Goal: Task Accomplishment & Management: Complete application form

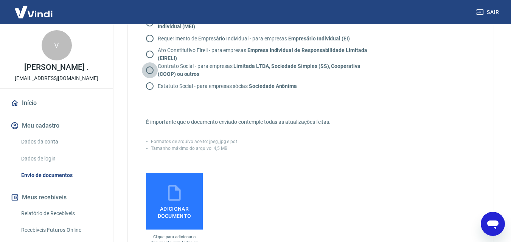
click at [154, 68] on input "Contrato Social - para empresas Limitada LTDA, Sociedade Simples (SS), Cooperat…" at bounding box center [150, 70] width 16 height 16
radio input "true"
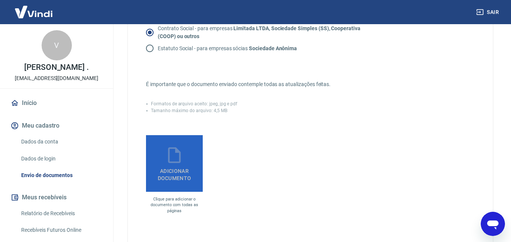
click at [193, 163] on label "Adicionar documento" at bounding box center [174, 163] width 57 height 57
click at [0, 0] on input "Adicionar documento" at bounding box center [0, 0] width 0 height 0
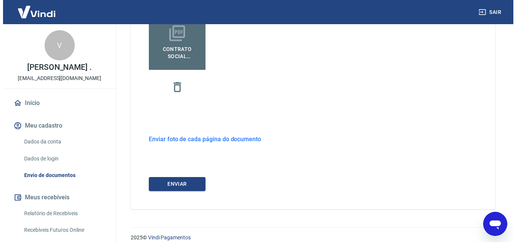
scroll to position [282, 0]
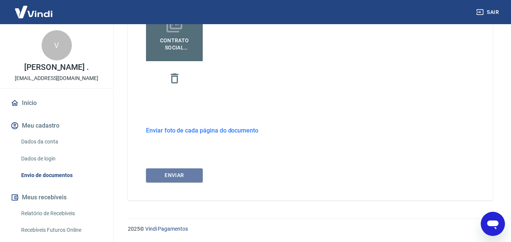
drag, startPoint x: 177, startPoint y: 175, endPoint x: 187, endPoint y: 168, distance: 12.6
click at [177, 175] on button "ENVIAR" at bounding box center [174, 176] width 57 height 14
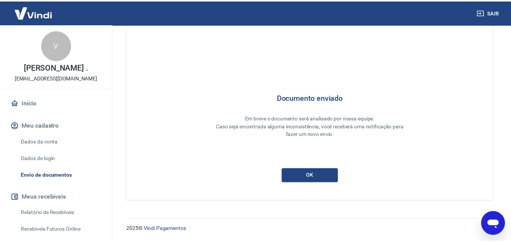
scroll to position [20, 0]
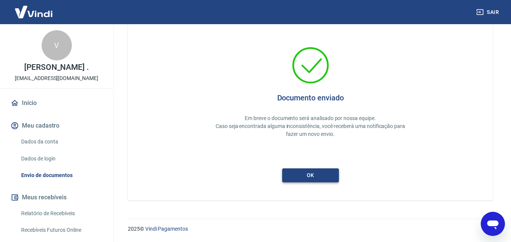
click at [311, 174] on button "ok" at bounding box center [310, 176] width 57 height 14
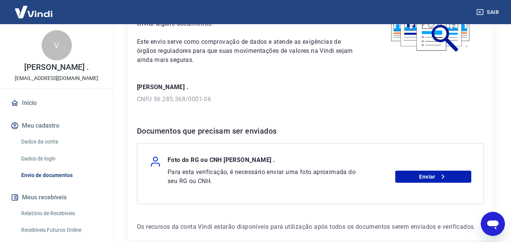
scroll to position [76, 0]
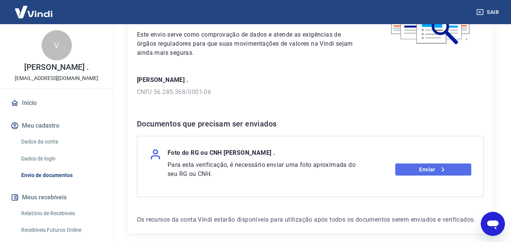
click at [412, 170] on link "Enviar" at bounding box center [433, 170] width 76 height 12
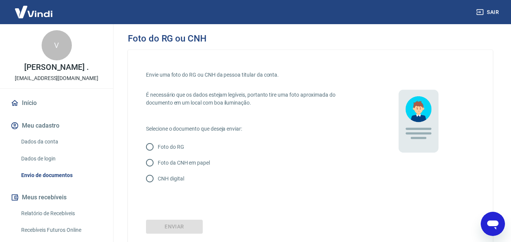
click at [158, 163] on p "Foto da CNH em papel" at bounding box center [184, 163] width 52 height 8
click at [158, 163] on input "Foto da CNH em papel" at bounding box center [150, 163] width 16 height 16
radio input "true"
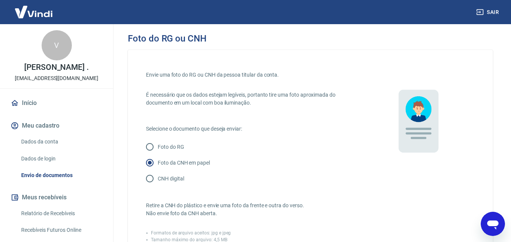
click at [173, 180] on p "CNH digital" at bounding box center [171, 179] width 26 height 8
click at [158, 180] on input "CNH digital" at bounding box center [150, 179] width 16 height 16
radio input "true"
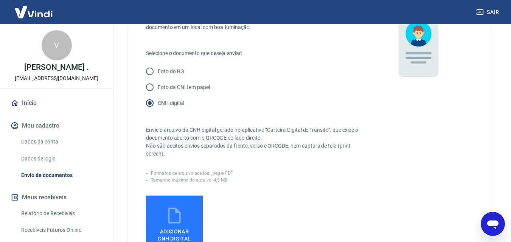
scroll to position [113, 0]
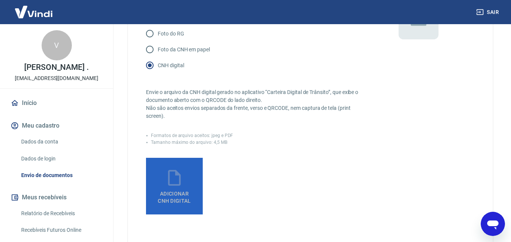
click at [181, 185] on icon at bounding box center [174, 178] width 19 height 19
click at [0, 0] on input "Adicionar CNH Digital" at bounding box center [0, 0] width 0 height 0
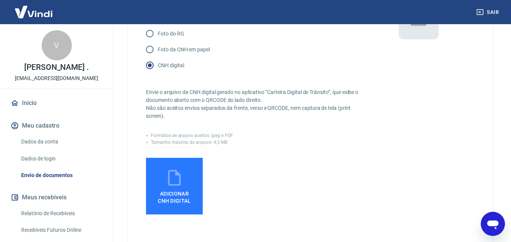
drag, startPoint x: 184, startPoint y: 194, endPoint x: 188, endPoint y: 186, distance: 9.0
click at [184, 193] on span "Adicionar CNH Digital" at bounding box center [174, 198] width 33 height 14
click at [0, 0] on input "Adicionar CNH Digital" at bounding box center [0, 0] width 0 height 0
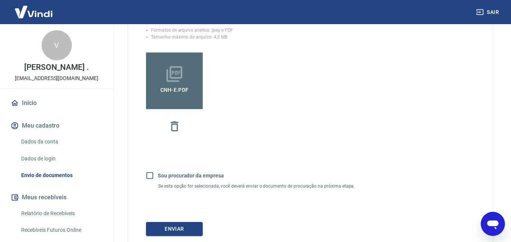
scroll to position [227, 0]
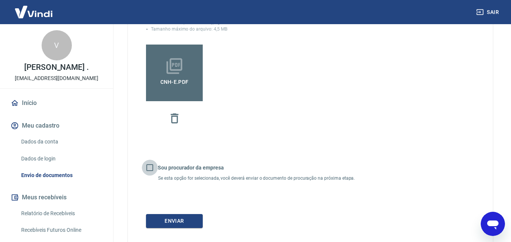
click at [152, 169] on input "Sou procurador da empresa" at bounding box center [150, 168] width 16 height 16
checkbox input "true"
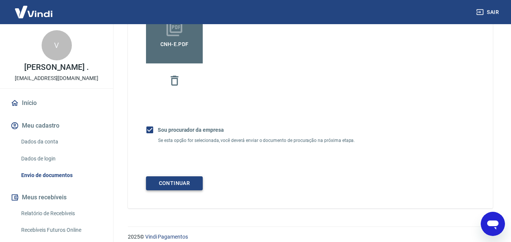
click at [190, 181] on button "Continuar" at bounding box center [174, 183] width 57 height 14
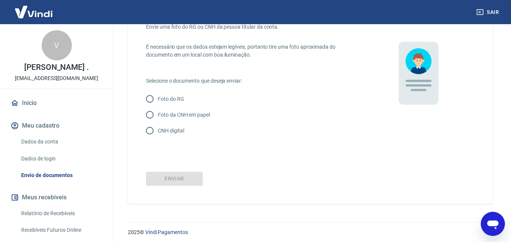
scroll to position [51, 0]
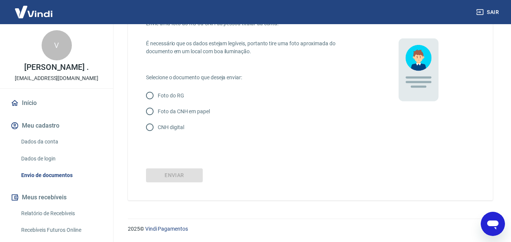
click at [166, 128] on p "CNH digital" at bounding box center [171, 128] width 26 height 8
click at [158, 128] on input "CNH digital" at bounding box center [150, 127] width 16 height 16
radio input "true"
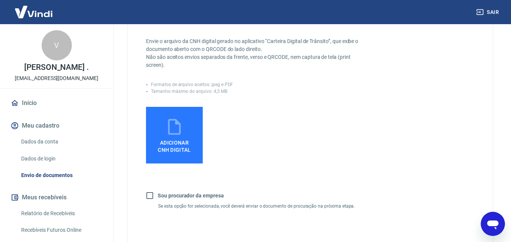
scroll to position [165, 0]
click at [175, 145] on span "Adicionar CNH Digital" at bounding box center [174, 146] width 33 height 14
click at [0, 0] on input "Adicionar CNH Digital" at bounding box center [0, 0] width 0 height 0
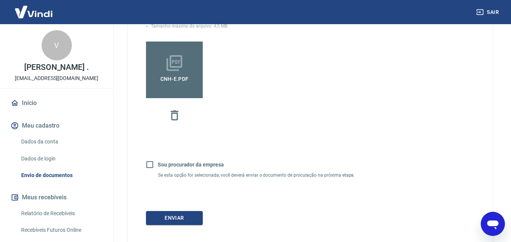
scroll to position [240, 0]
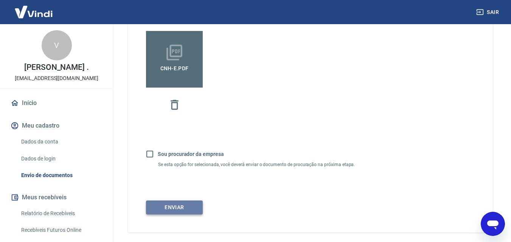
click at [161, 212] on button "Enviar" at bounding box center [174, 208] width 57 height 14
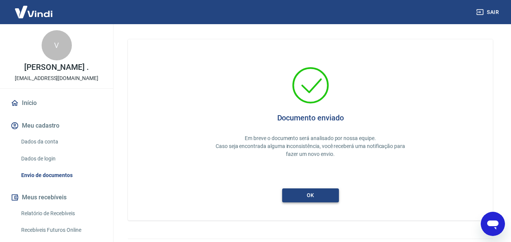
click at [319, 191] on button "ok" at bounding box center [310, 196] width 57 height 14
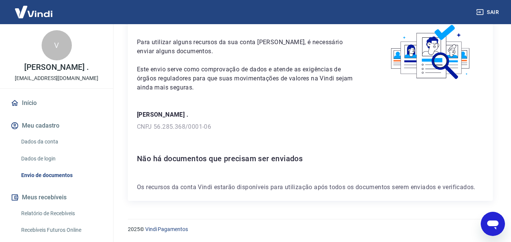
scroll to position [41, 0]
